Goal: Transaction & Acquisition: Purchase product/service

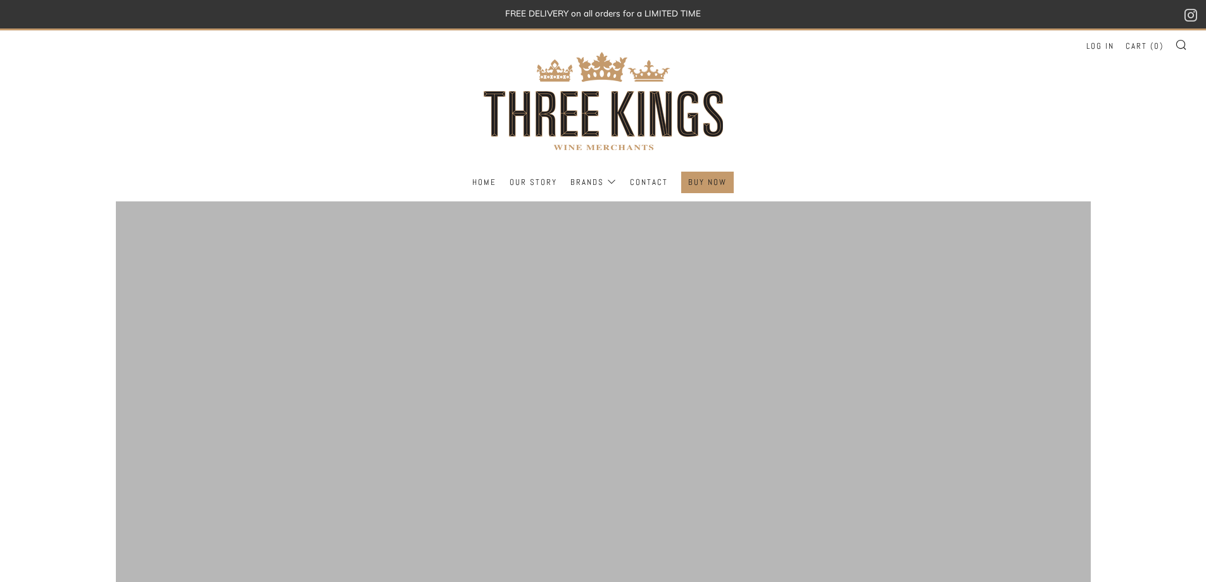
scroll to position [127, 0]
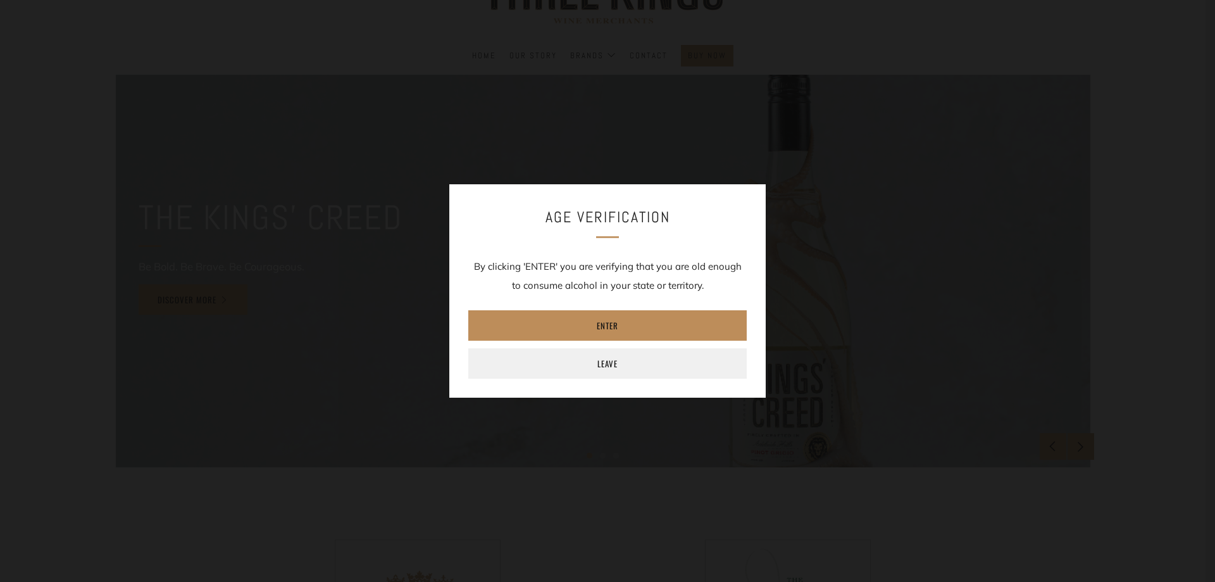
click at [591, 331] on link "Enter" at bounding box center [607, 325] width 279 height 30
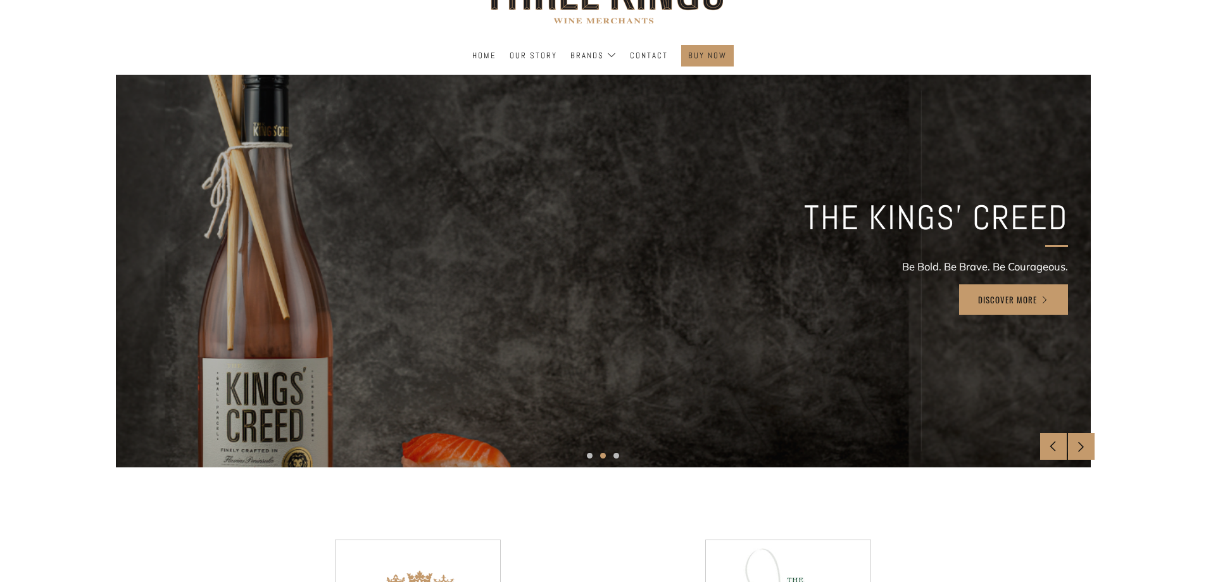
scroll to position [0, 0]
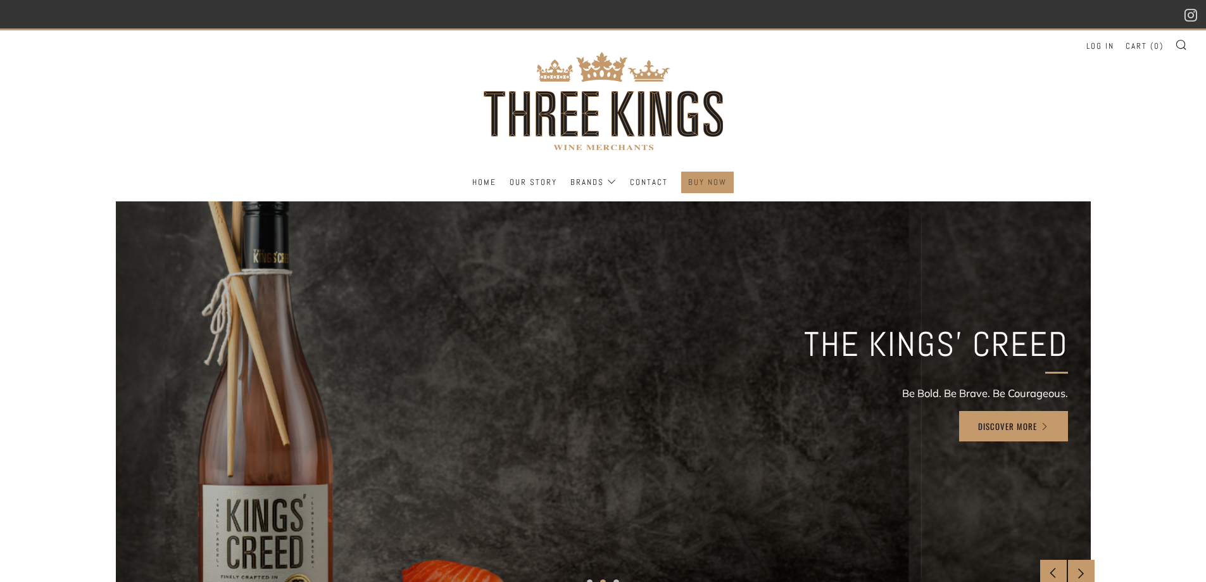
click at [693, 177] on link "BUY NOW" at bounding box center [707, 182] width 39 height 20
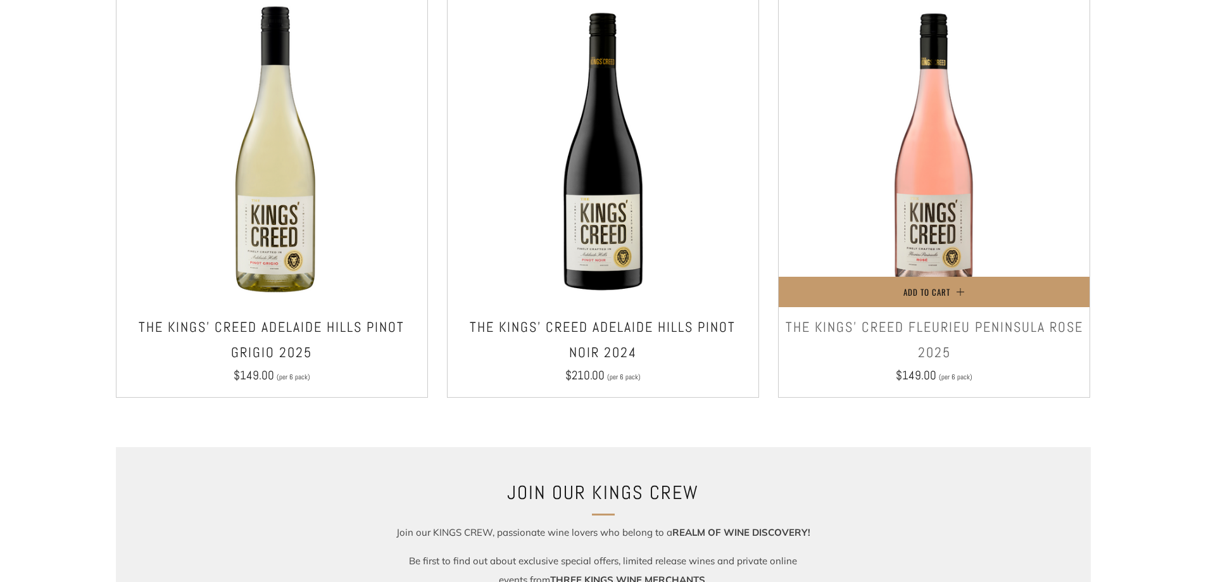
scroll to position [950, 0]
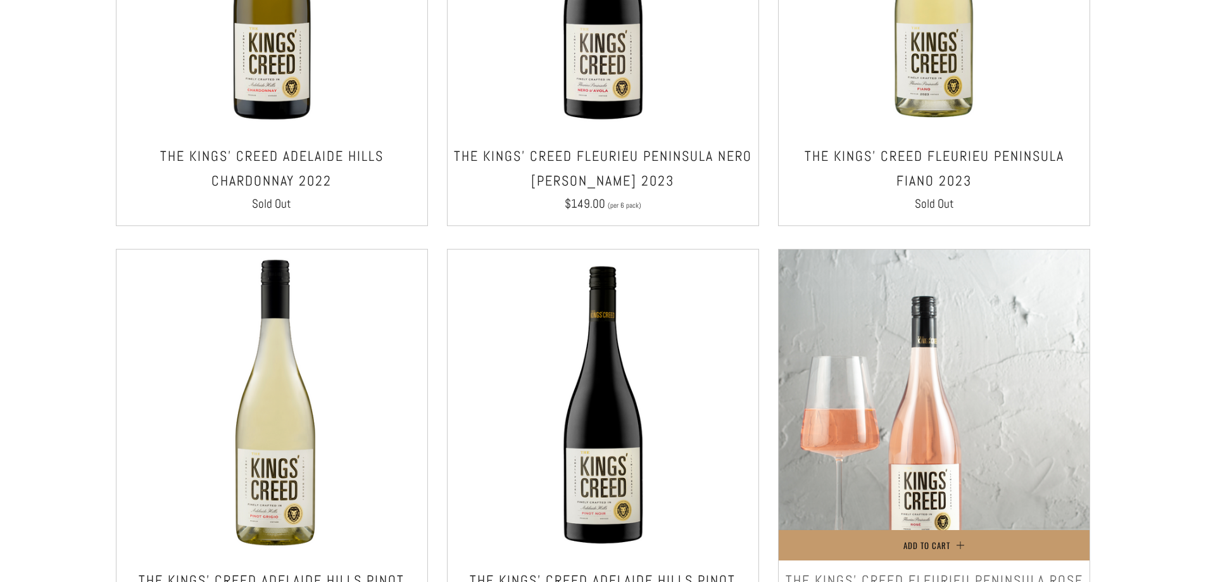
click at [961, 299] on img at bounding box center [934, 404] width 311 height 311
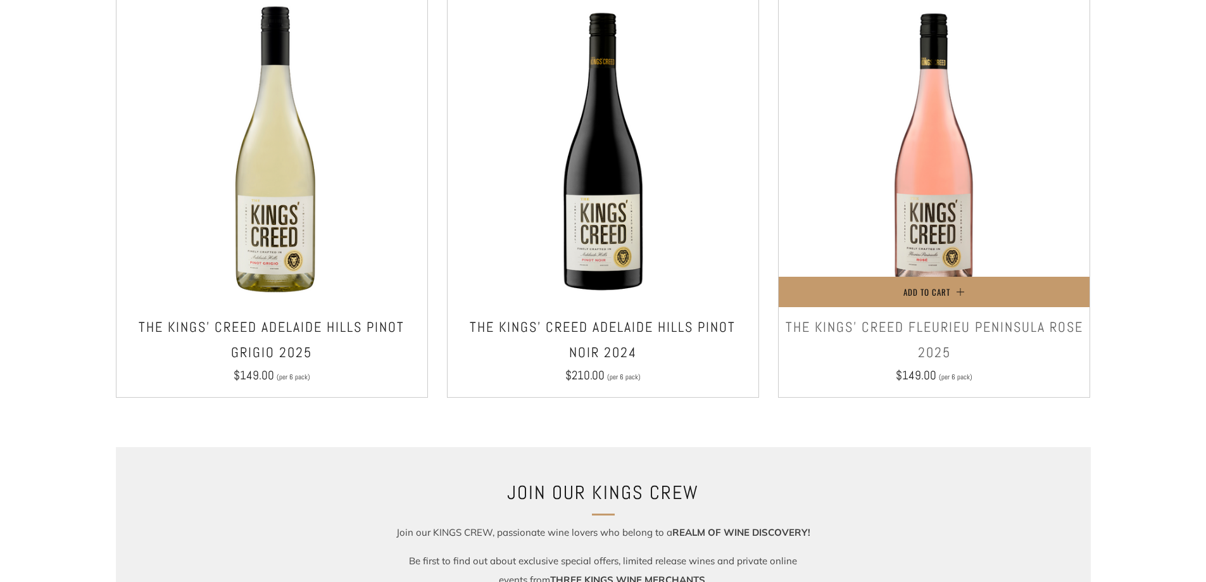
click at [1006, 323] on h3 "The Kings' Creed Fleurieu Peninsula Rose 2025" at bounding box center [934, 340] width 298 height 50
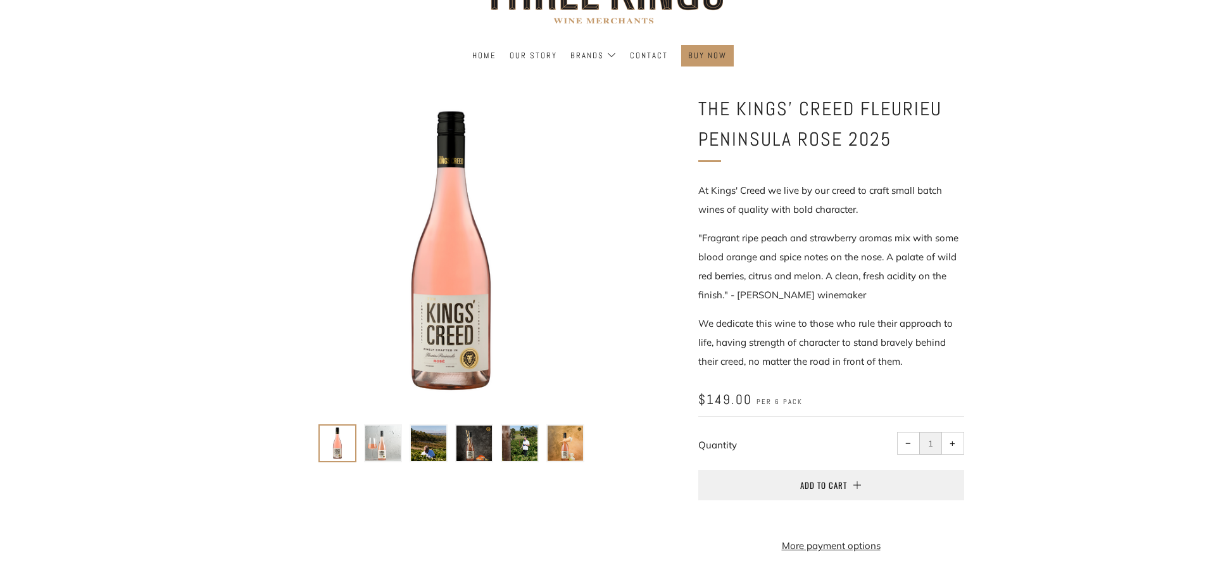
scroll to position [190, 0]
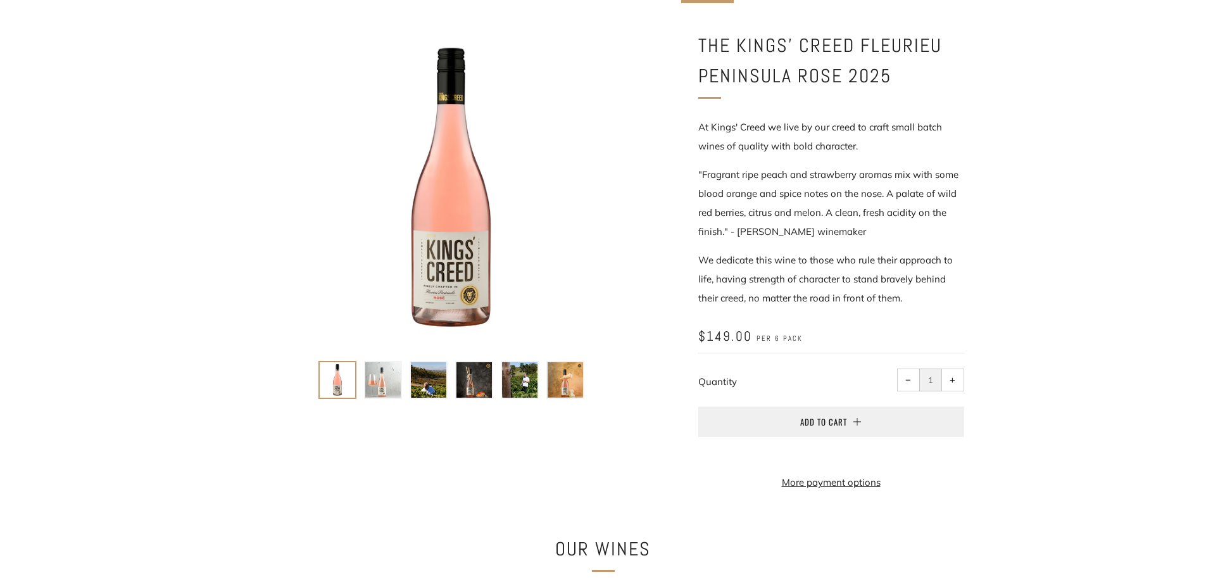
click at [522, 409] on div at bounding box center [432, 233] width 456 height 406
click at [518, 392] on img at bounding box center [519, 379] width 35 height 35
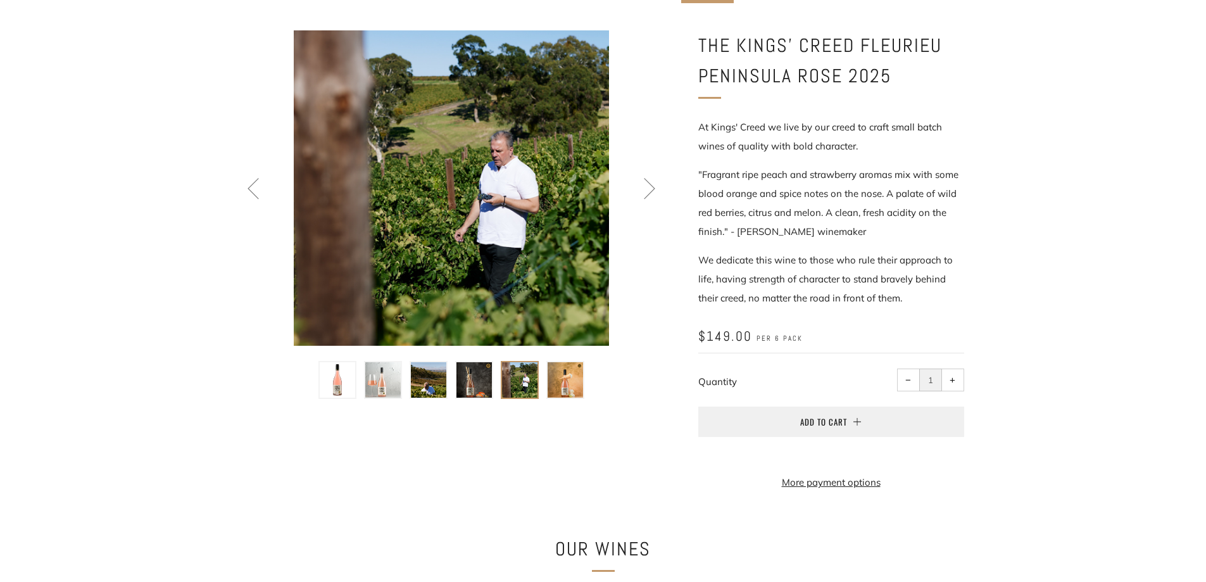
click at [491, 391] on img at bounding box center [473, 379] width 35 height 35
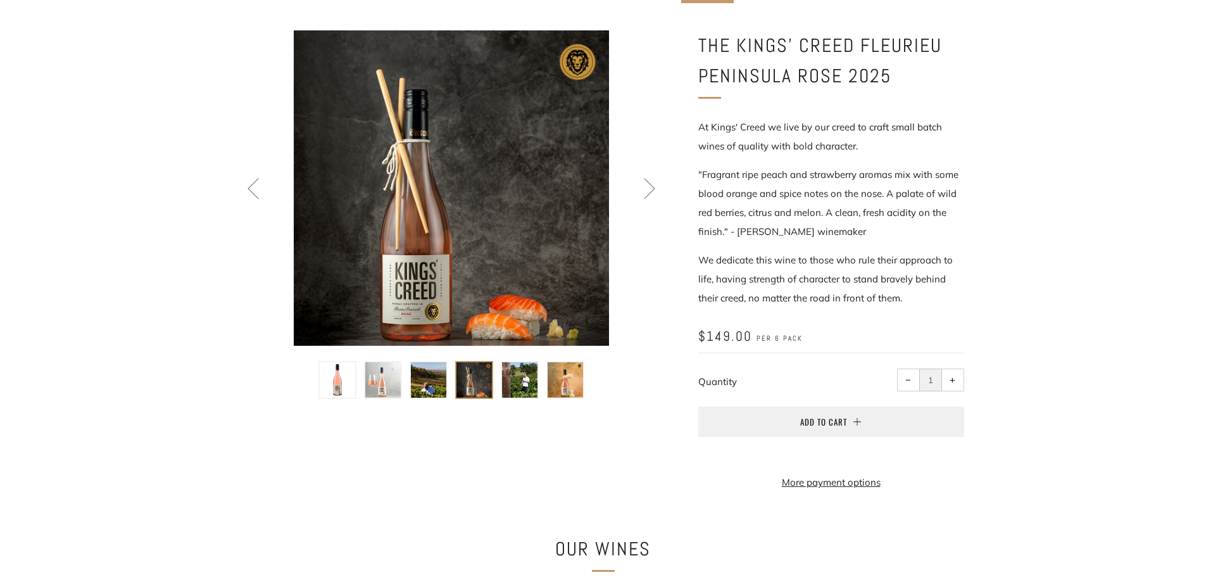
click at [436, 393] on img at bounding box center [428, 379] width 35 height 35
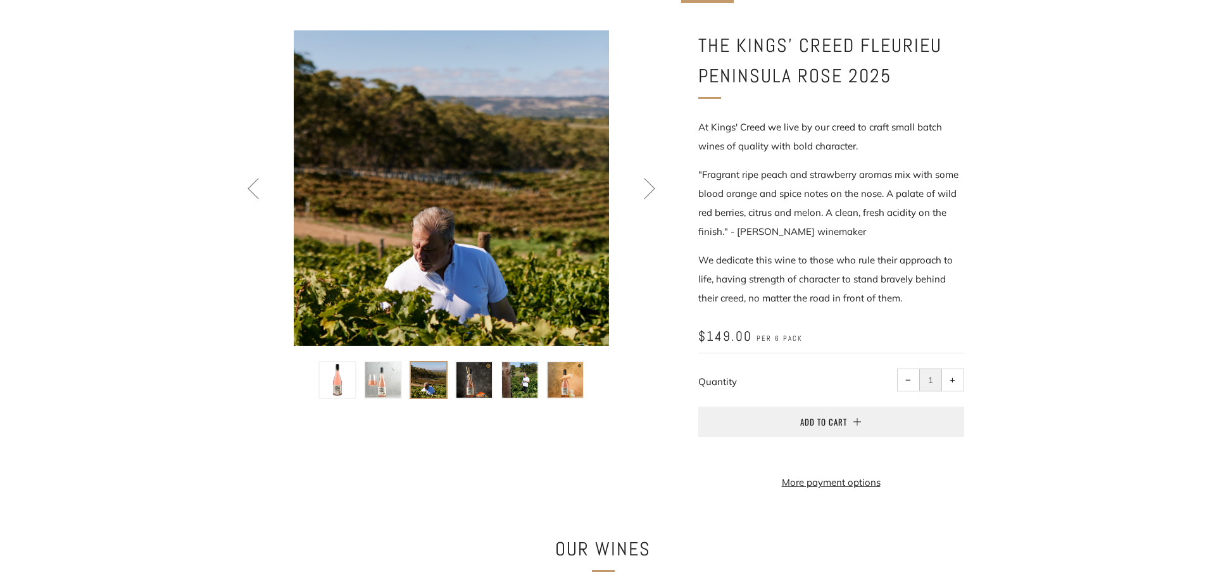
click at [377, 393] on img at bounding box center [382, 379] width 35 height 35
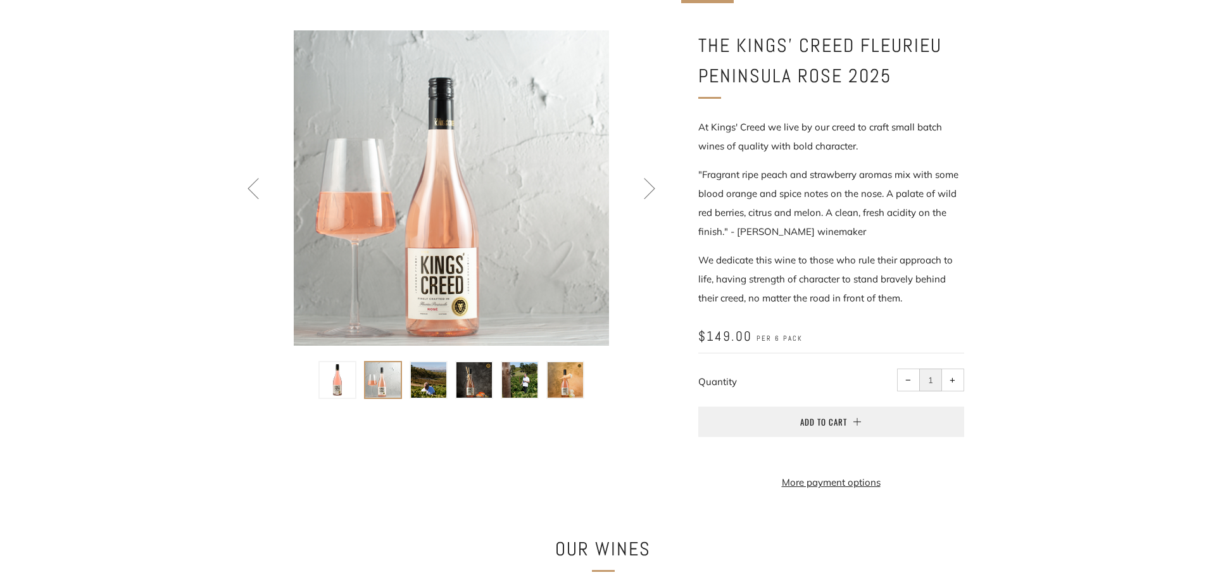
click at [328, 389] on img at bounding box center [337, 379] width 35 height 35
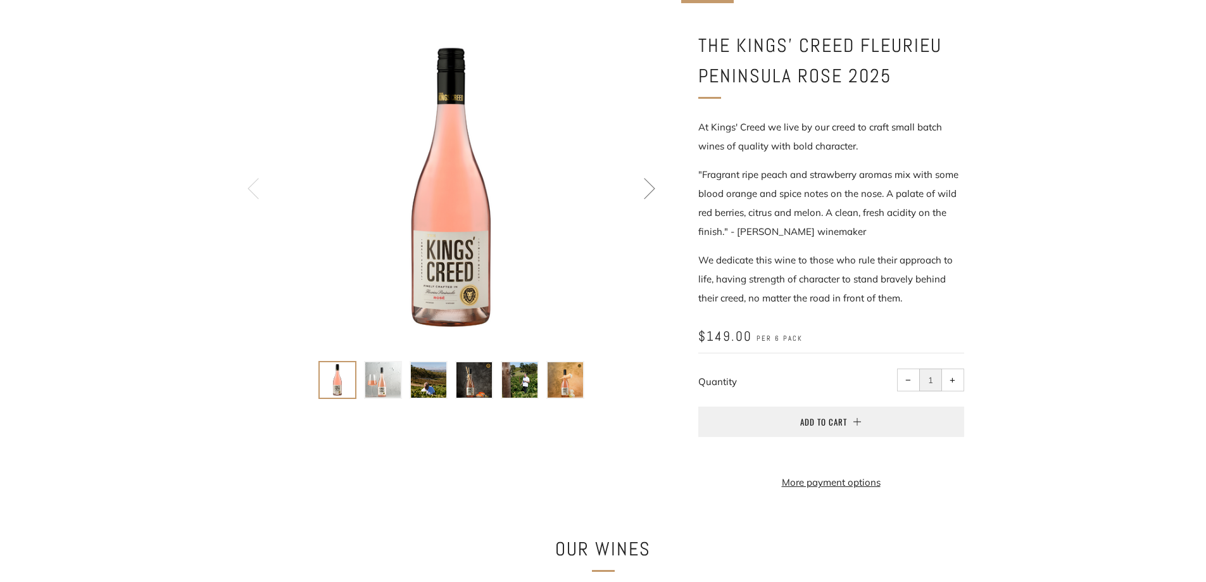
click at [441, 239] on div at bounding box center [451, 187] width 315 height 315
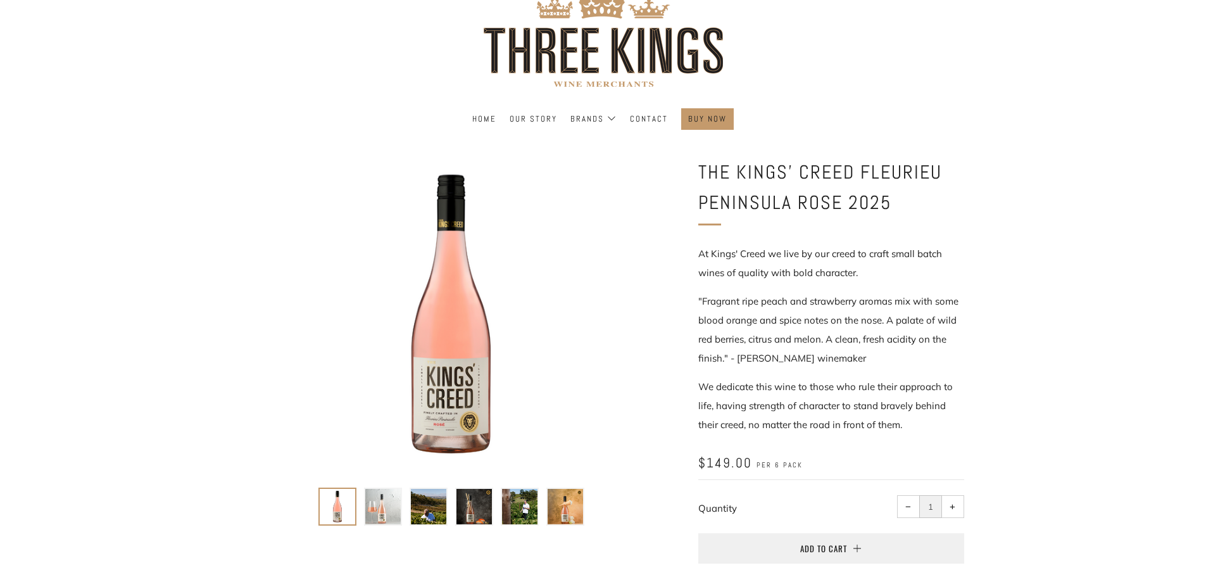
scroll to position [127, 0]
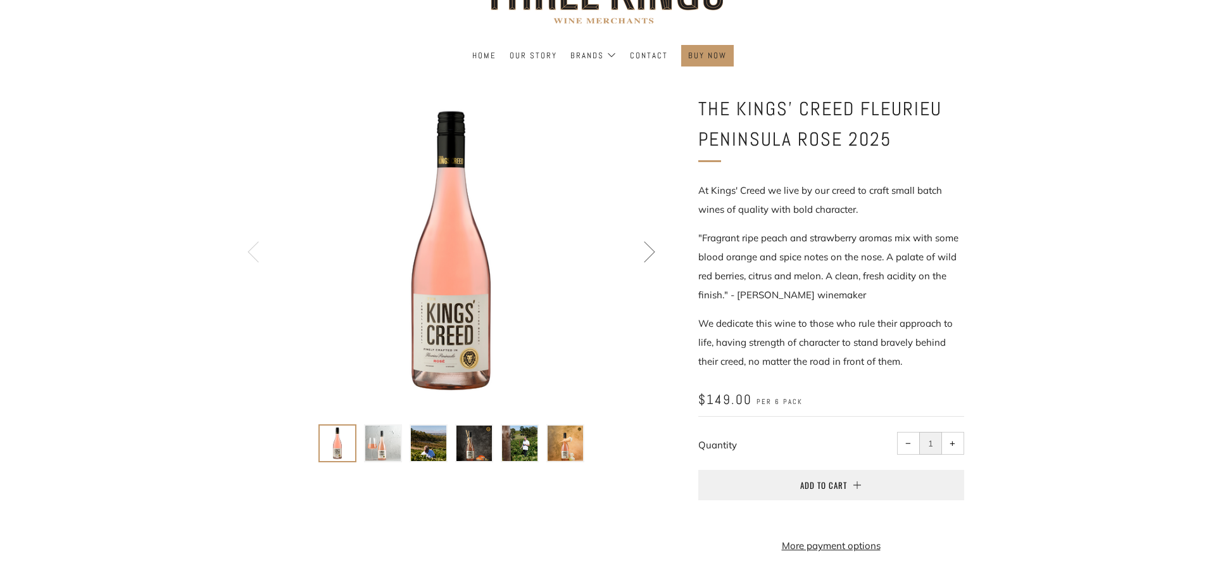
click at [571, 441] on img at bounding box center [565, 442] width 35 height 35
